Goal: Information Seeking & Learning: Learn about a topic

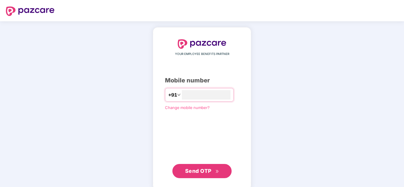
type input "**********"
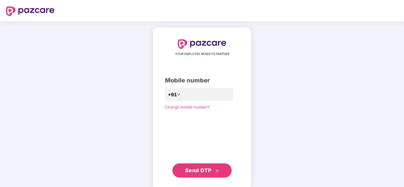
click at [195, 172] on span "Send OTP" at bounding box center [198, 171] width 26 height 6
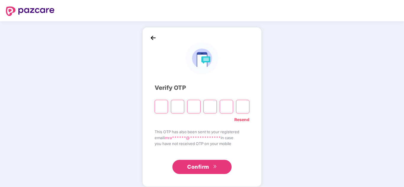
type input "*"
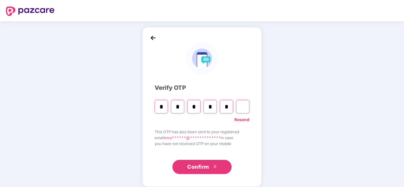
type input "*"
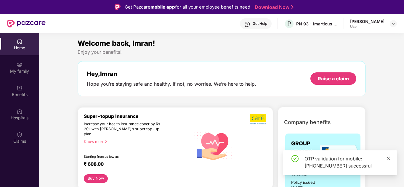
click at [390, 157] on icon "close" at bounding box center [388, 159] width 4 height 4
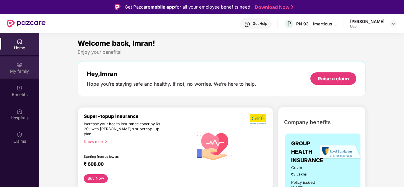
click at [20, 72] on div "My family" at bounding box center [19, 71] width 39 height 6
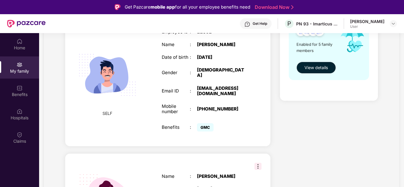
scroll to position [111, 0]
click at [311, 66] on span "View details" at bounding box center [315, 67] width 23 height 7
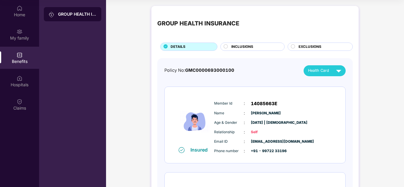
click at [243, 43] on div "INCLUSIONS" at bounding box center [252, 47] width 64 height 8
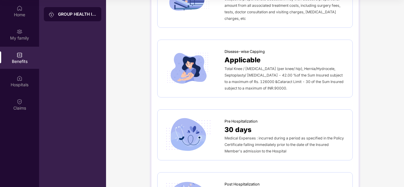
scroll to position [226, 0]
click at [236, 49] on span "Disease-wise Capping" at bounding box center [245, 52] width 40 height 6
click at [237, 55] on span "Applicable" at bounding box center [243, 60] width 36 height 11
click at [182, 60] on img at bounding box center [187, 69] width 49 height 34
click at [269, 73] on span "Total Knee / [MEDICAL_DATA] (per knee/ hip), Hernia/Hydrocele, Septoplasty/ [ME…" at bounding box center [284, 79] width 119 height 24
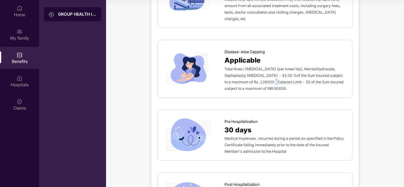
click at [269, 73] on span "Total Knee / [MEDICAL_DATA] (per knee/ hip), Hernia/Hydrocele, Septoplasty/ [ME…" at bounding box center [284, 79] width 119 height 24
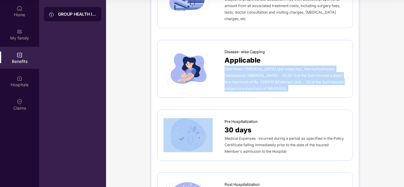
click at [269, 73] on span "Total Knee / [MEDICAL_DATA] (per knee/ hip), Hernia/Hydrocele, Septoplasty/ [ME…" at bounding box center [284, 79] width 119 height 24
click at [317, 91] on div "Disease-wise Capping Applicable Total Knee / [MEDICAL_DATA] (per knee/ hip), He…" at bounding box center [254, 69] width 195 height 58
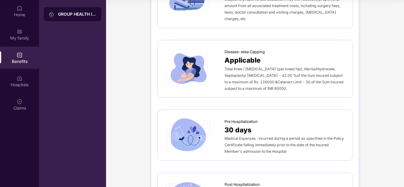
click at [281, 76] on span "Total Knee / [MEDICAL_DATA] (per knee/ hip), Hernia/Hydrocele, Septoplasty/ [ME…" at bounding box center [284, 79] width 119 height 24
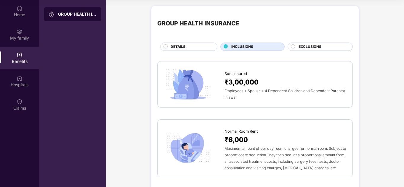
scroll to position [0, 0]
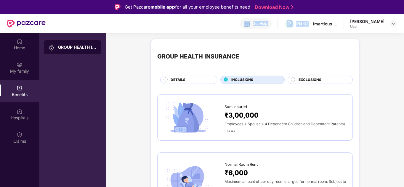
drag, startPoint x: 319, startPoint y: 21, endPoint x: 255, endPoint y: 28, distance: 64.4
click at [255, 28] on div "Get Help P PN 93 - Imarticus Learning Private Limited [PERSON_NAME] User" at bounding box center [221, 23] width 351 height 19
click at [213, 23] on div "Get Help P PN 93 - Imarticus Learning Private Limited [PERSON_NAME] User" at bounding box center [221, 23] width 351 height 19
click at [250, 24] on img at bounding box center [247, 24] width 6 height 6
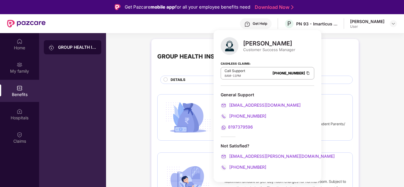
scroll to position [33, 0]
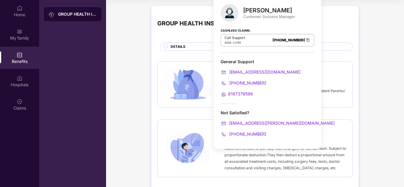
click at [241, 95] on span "8197379596" at bounding box center [240, 94] width 25 height 5
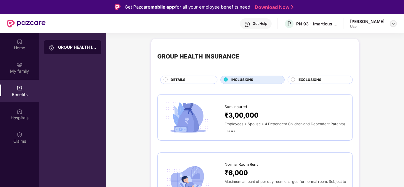
click at [394, 27] on div at bounding box center [393, 23] width 7 height 7
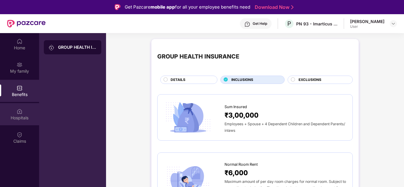
click at [18, 118] on div "Hospitals" at bounding box center [19, 118] width 39 height 6
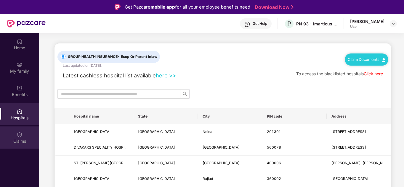
click at [23, 144] on div "Claims" at bounding box center [19, 142] width 39 height 6
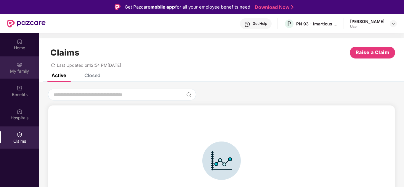
scroll to position [0, 0]
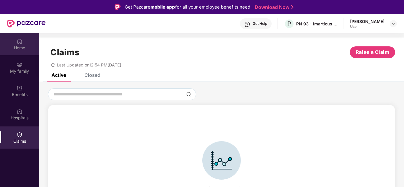
click at [24, 45] on div "Home" at bounding box center [19, 48] width 39 height 6
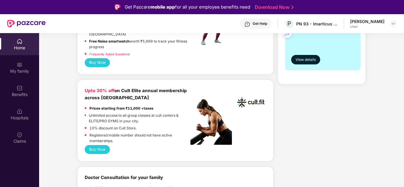
scroll to position [190, 0]
